Goal: Task Accomplishment & Management: Manage account settings

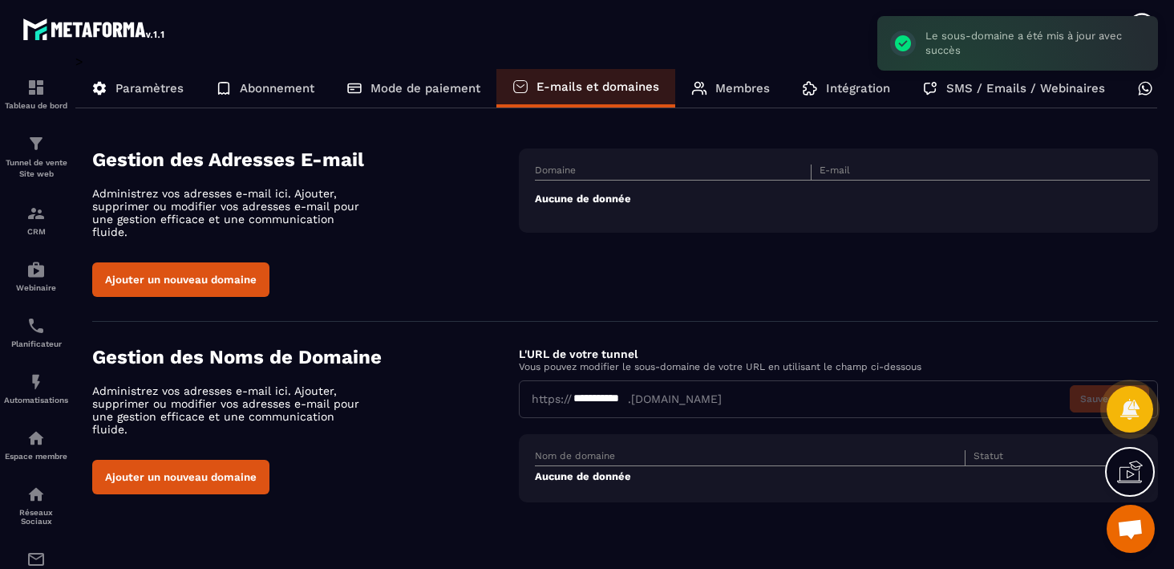
click at [170, 459] on button "Ajouter un nouveau domaine" at bounding box center [180, 476] width 177 height 34
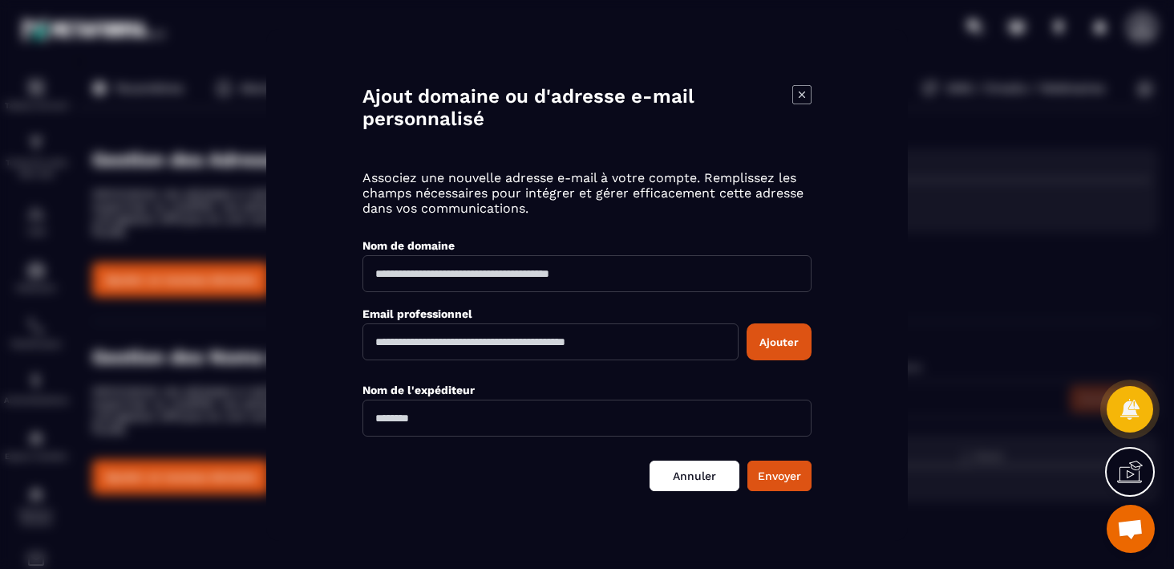
click at [689, 466] on link "Annuler" at bounding box center [695, 474] width 90 height 30
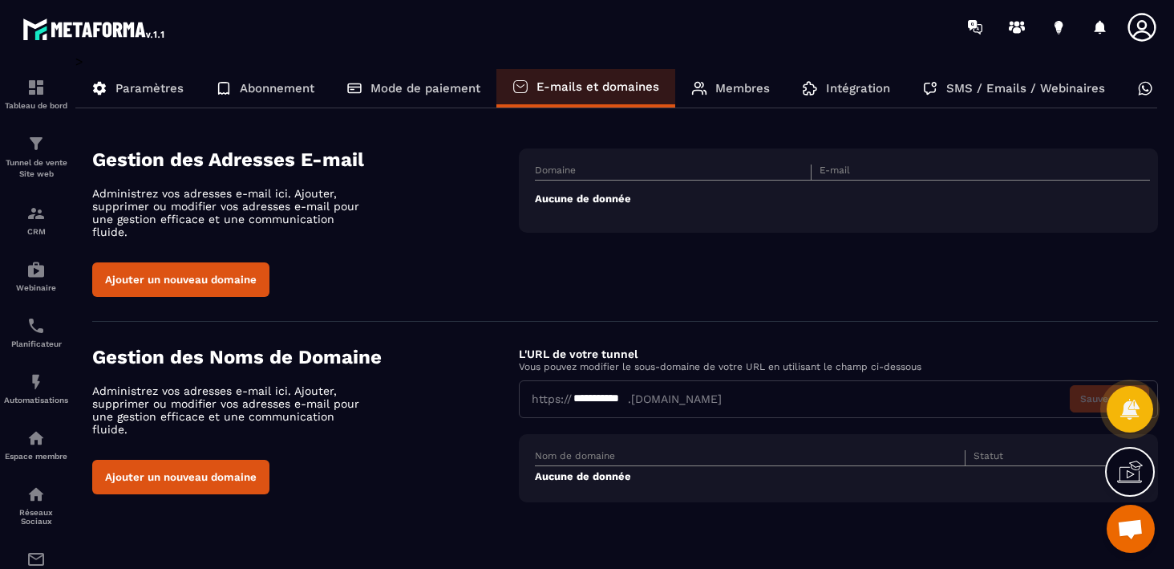
click at [734, 87] on p "Membres" at bounding box center [742, 88] width 55 height 14
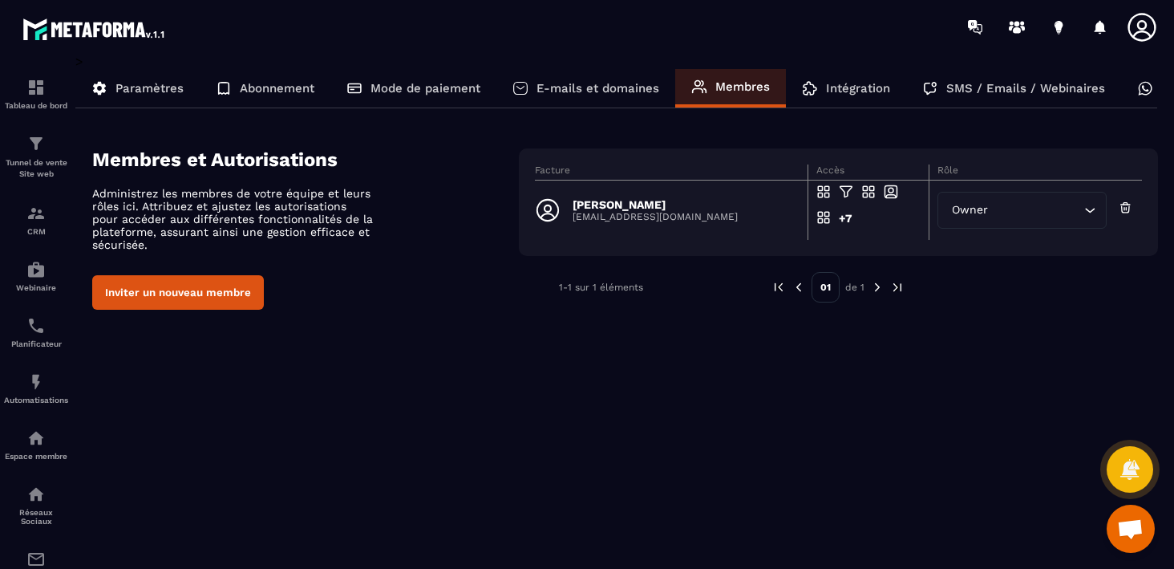
click at [1093, 213] on icon "Search for option" at bounding box center [1090, 210] width 16 height 16
click at [875, 283] on img at bounding box center [877, 287] width 14 height 14
click at [608, 91] on p "E-mails et domaines" at bounding box center [597, 88] width 123 height 14
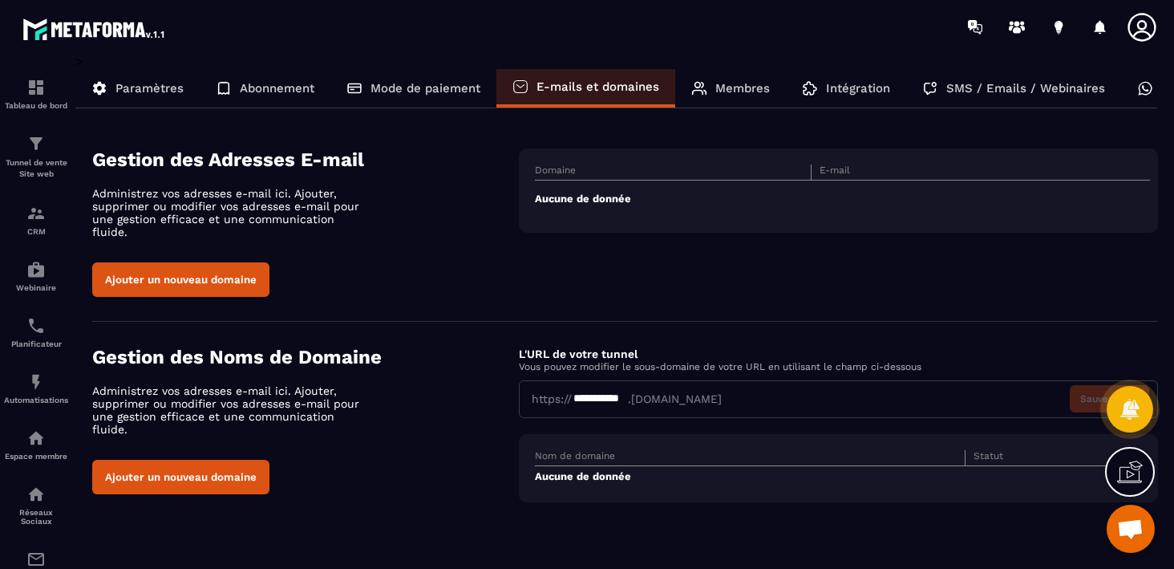
click at [738, 90] on p "Membres" at bounding box center [742, 88] width 55 height 14
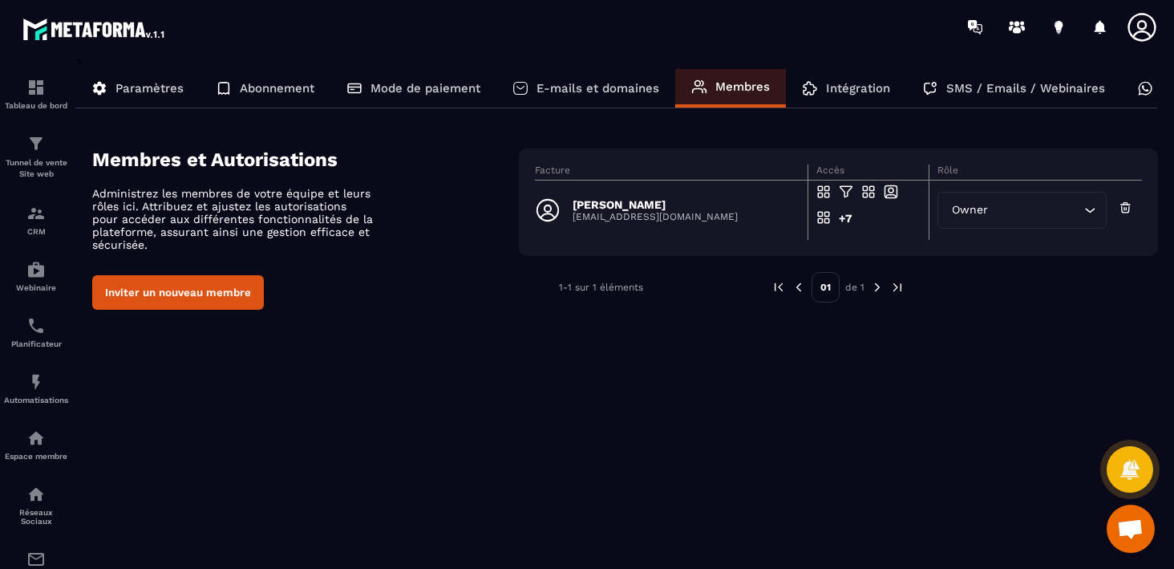
click at [856, 89] on p "Intégration" at bounding box center [858, 88] width 64 height 14
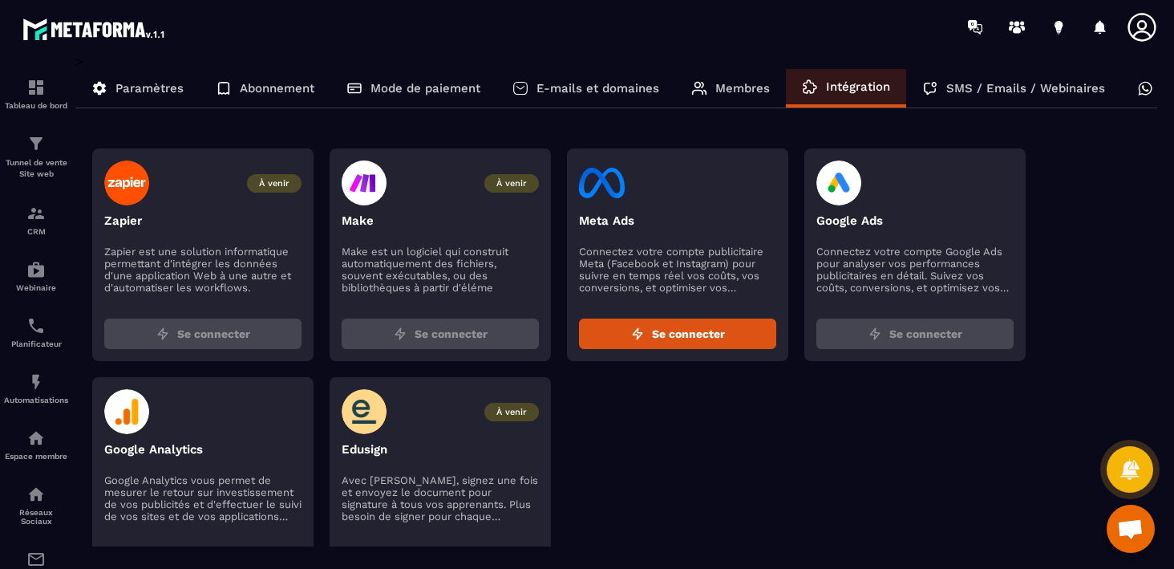
click at [719, 91] on p "Membres" at bounding box center [742, 88] width 55 height 14
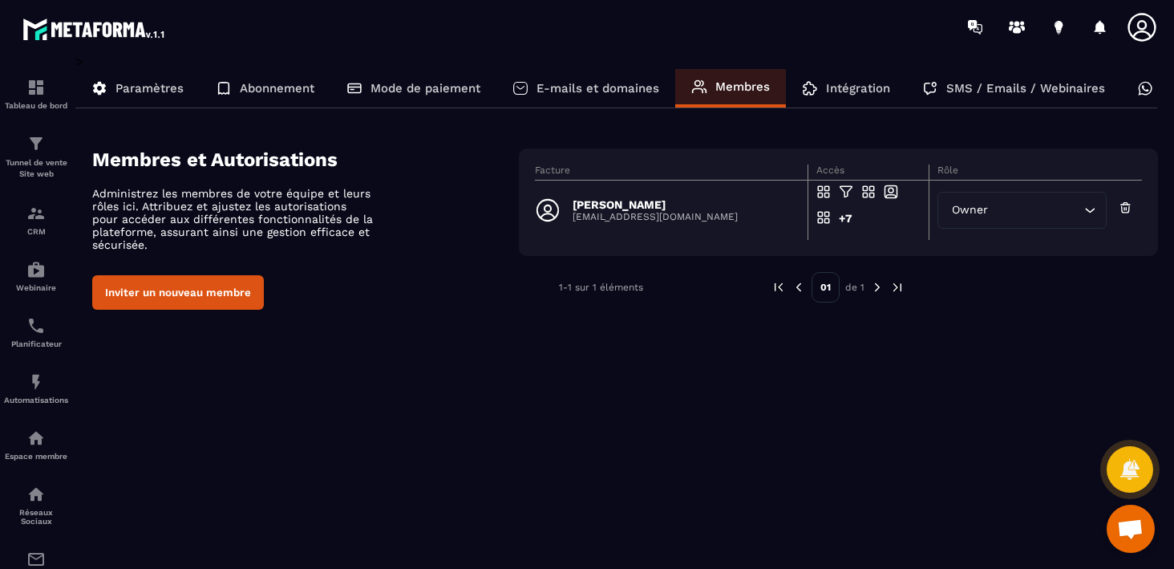
click at [856, 91] on p "Intégration" at bounding box center [858, 88] width 64 height 14
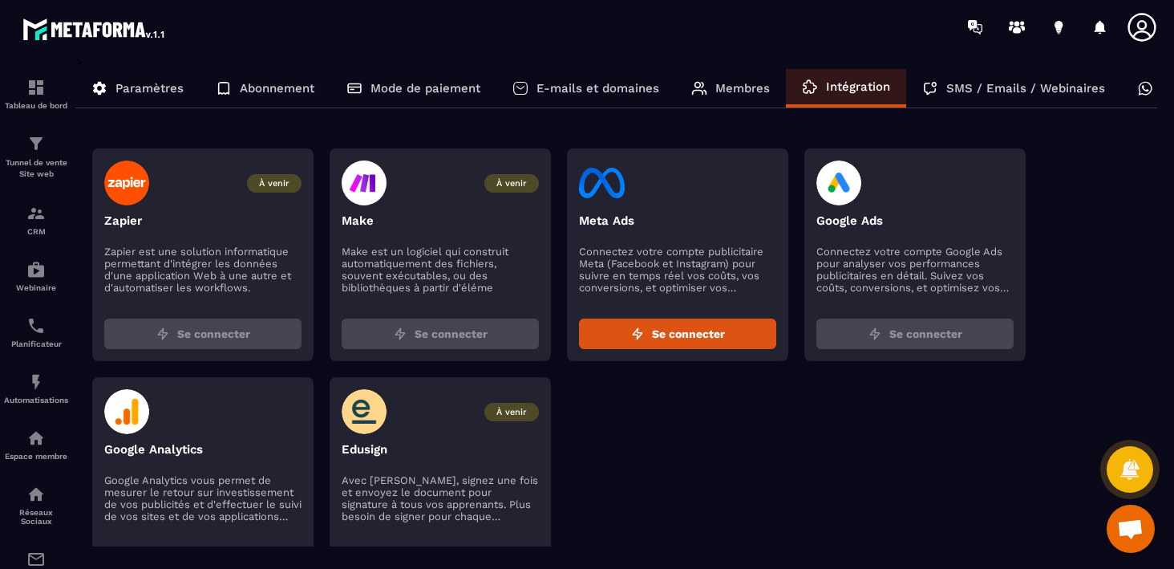
scroll to position [67, 0]
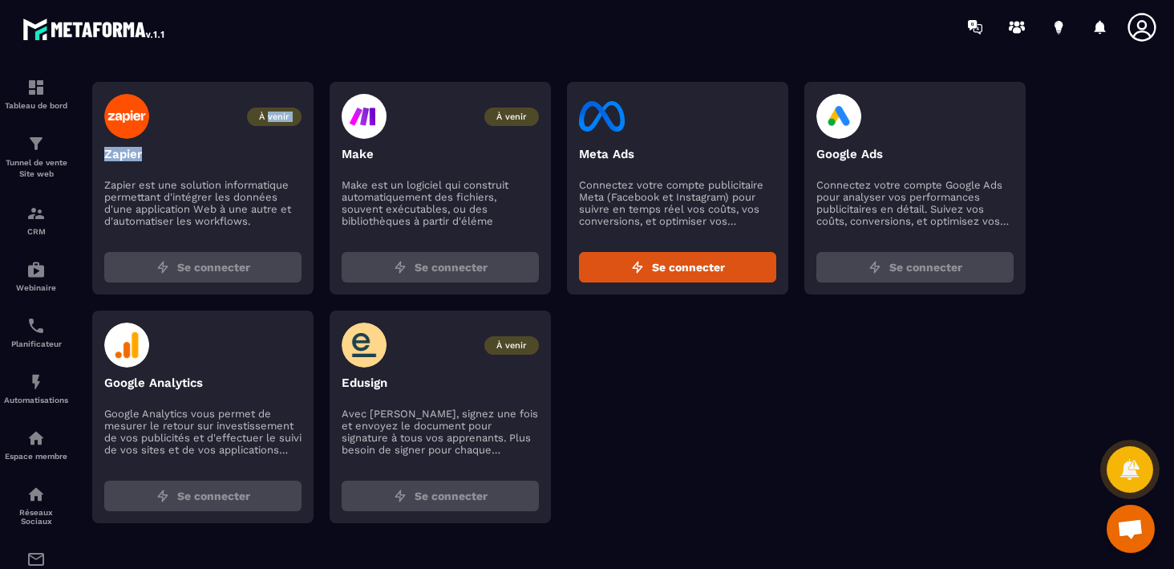
drag, startPoint x: 269, startPoint y: 116, endPoint x: 270, endPoint y: 164, distance: 47.3
click at [270, 164] on div "À venir Zapier" at bounding box center [202, 131] width 197 height 75
click at [232, 434] on p "Google Analytics vous permet de mesurer le retour sur investissement de vos pub…" at bounding box center [202, 431] width 197 height 48
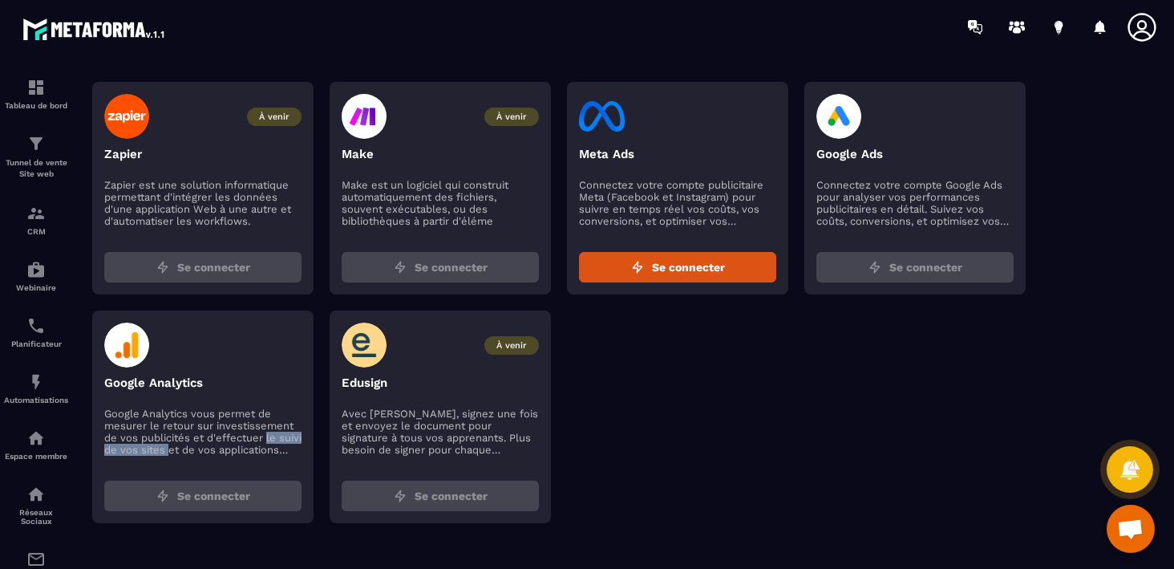
drag, startPoint x: 193, startPoint y: 447, endPoint x: 265, endPoint y: 440, distance: 72.5
click at [265, 440] on p "Google Analytics vous permet de mesurer le retour sur investissement de vos pub…" at bounding box center [202, 431] width 197 height 48
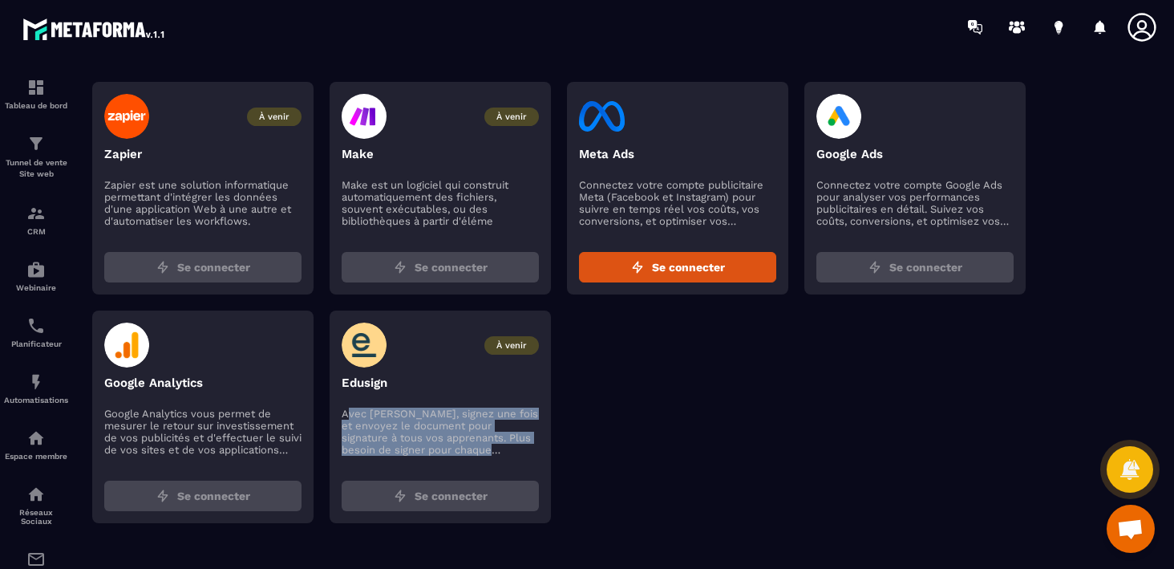
drag, startPoint x: 344, startPoint y: 414, endPoint x: 621, endPoint y: 447, distance: 279.5
click at [621, 447] on div "À venir Zapier Zapier est une solution informatique permettant d'intégrer les d…" at bounding box center [625, 302] width 1066 height 441
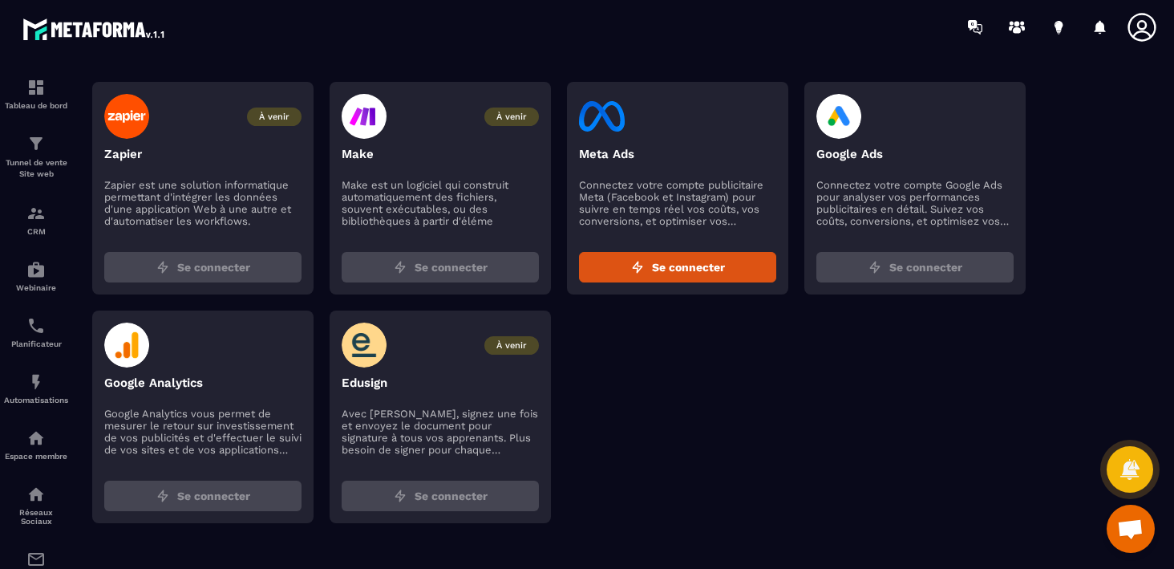
scroll to position [0, 0]
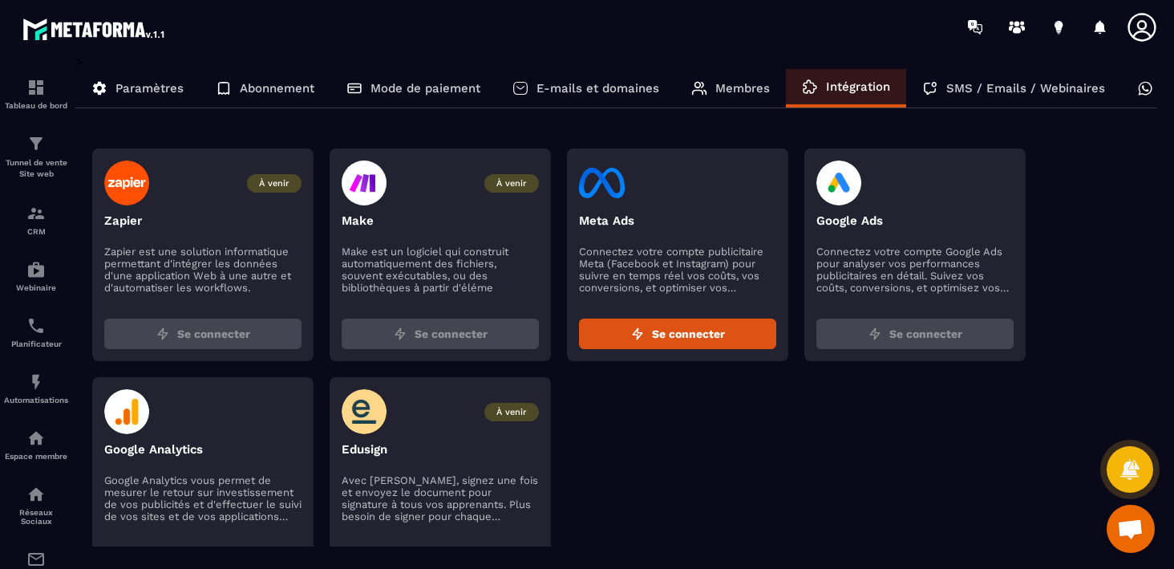
click at [974, 91] on p "SMS / Emails / Webinaires" at bounding box center [1025, 88] width 159 height 14
